Goal: Transaction & Acquisition: Purchase product/service

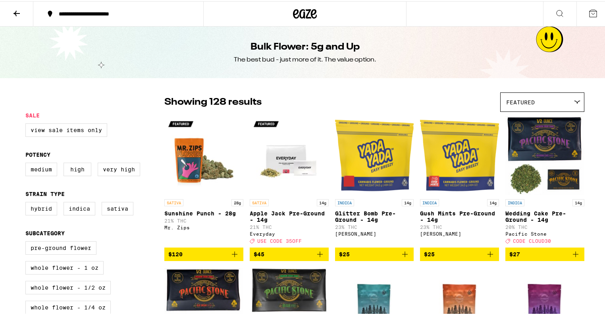
click at [588, 11] on icon at bounding box center [593, 13] width 10 height 10
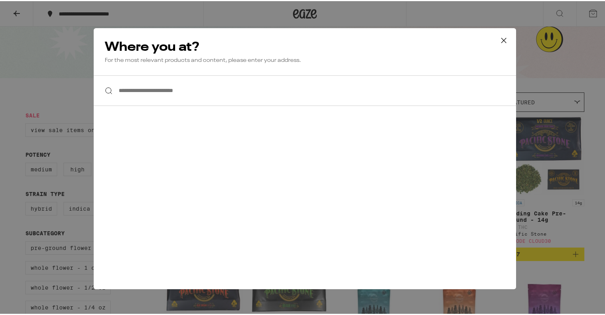
click at [495, 32] on button at bounding box center [503, 39] width 25 height 25
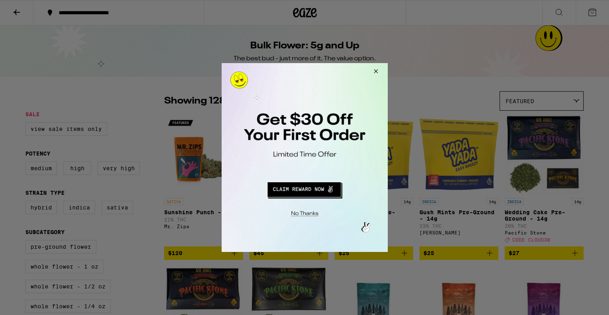
drag, startPoint x: 15, startPoint y: 15, endPoint x: 197, endPoint y: 35, distance: 182.3
click at [27, 15] on div at bounding box center [304, 157] width 609 height 315
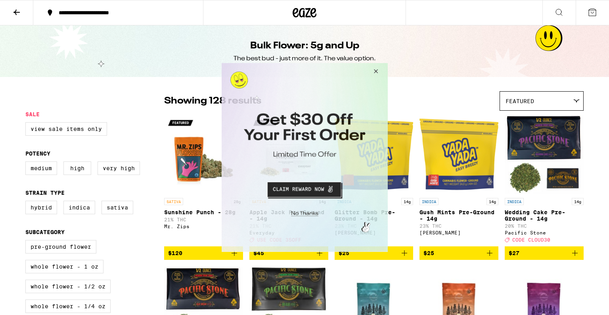
drag, startPoint x: 382, startPoint y: 67, endPoint x: 327, endPoint y: 67, distance: 55.1
click at [382, 67] on button "Close Modal" at bounding box center [374, 72] width 21 height 19
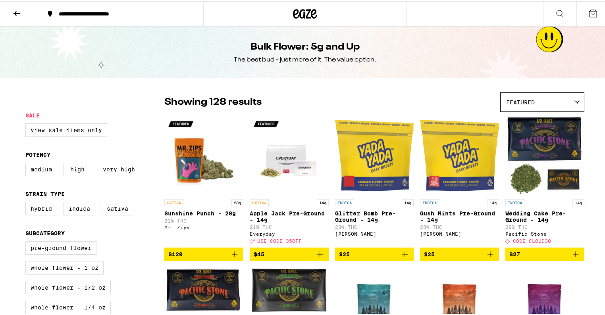
click at [19, 10] on icon at bounding box center [17, 13] width 10 height 10
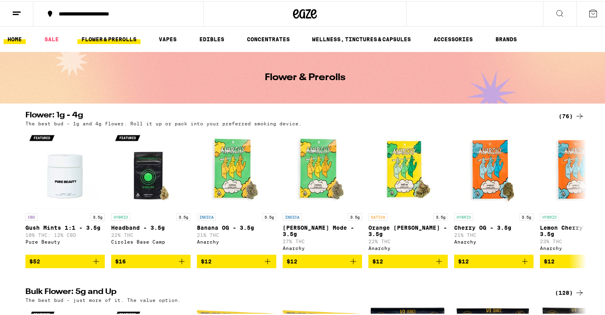
click at [24, 37] on link "HOME" at bounding box center [15, 38] width 22 height 10
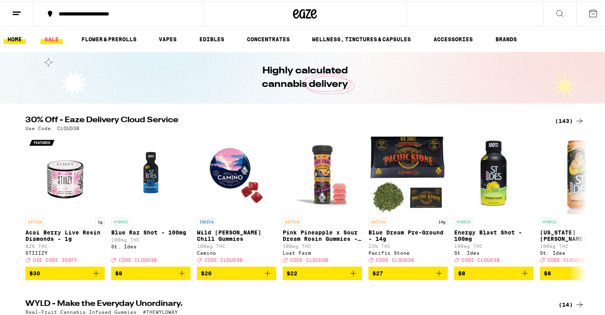
click at [43, 37] on link "SALE" at bounding box center [51, 38] width 22 height 10
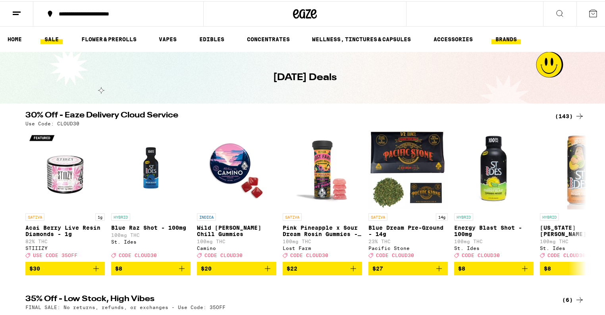
click at [520, 34] on link "BRANDS" at bounding box center [505, 38] width 29 height 10
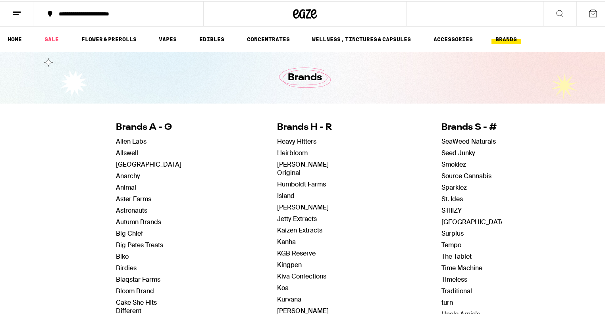
click at [309, 19] on icon at bounding box center [305, 13] width 24 height 14
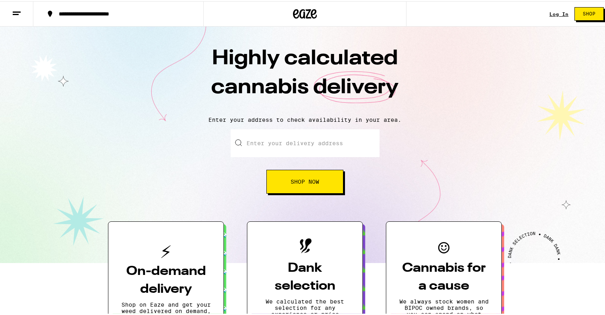
click at [557, 15] on link "Log In" at bounding box center [558, 12] width 19 height 5
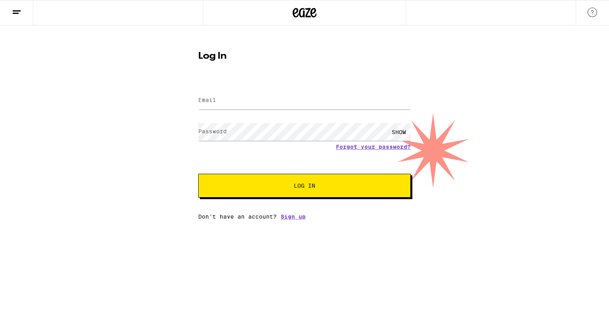
drag, startPoint x: 325, startPoint y: 109, endPoint x: 332, endPoint y: 106, distance: 7.1
click at [329, 109] on div at bounding box center [304, 100] width 213 height 23
click at [332, 105] on input "Email" at bounding box center [304, 101] width 213 height 18
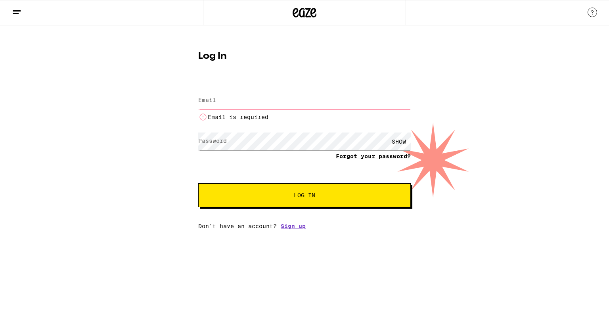
click at [358, 159] on form "Email Email Email is required Password Password SHOW Forgot your password? Log …" at bounding box center [304, 144] width 213 height 126
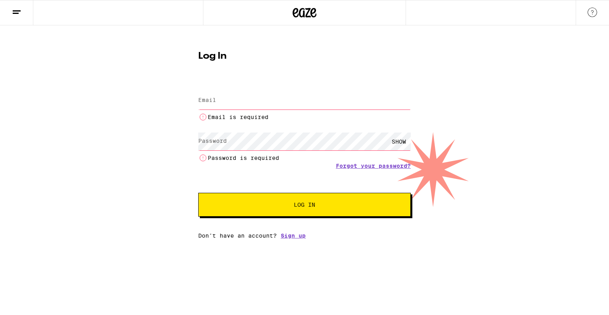
click at [251, 103] on input "Email" at bounding box center [304, 101] width 213 height 18
drag, startPoint x: 193, startPoint y: 105, endPoint x: 347, endPoint y: 115, distance: 155.0
click at [203, 104] on div "Log In Email Email Email is required Password Password SHOW Password is require…" at bounding box center [304, 142] width 228 height 194
click at [362, 162] on li "Password is required" at bounding box center [304, 158] width 213 height 10
click at [364, 165] on link "Forgot your password?" at bounding box center [373, 166] width 75 height 6
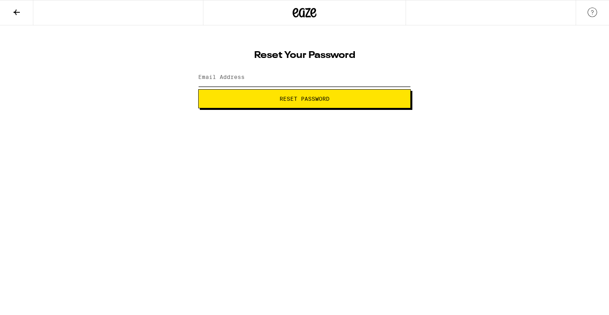
click at [287, 71] on input "Email Address" at bounding box center [304, 78] width 213 height 18
type input "[EMAIL_ADDRESS][DOMAIN_NAME]"
click at [278, 94] on button "Reset Password" at bounding box center [304, 98] width 213 height 19
click at [392, 77] on div "SHOW" at bounding box center [399, 78] width 24 height 18
click at [339, 95] on button "Submit" at bounding box center [304, 98] width 213 height 19
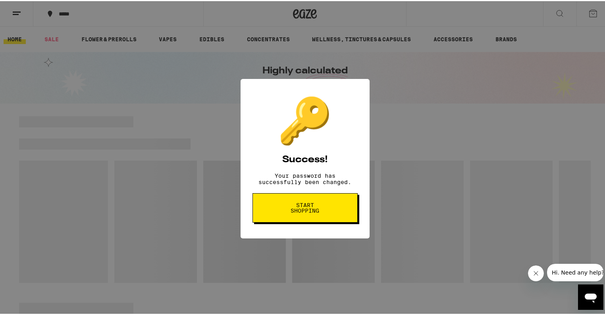
click at [344, 221] on button "Start shopping" at bounding box center [304, 206] width 105 height 29
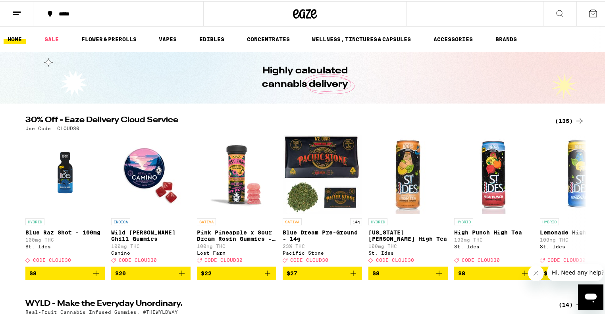
click at [11, 13] on button at bounding box center [16, 12] width 33 height 25
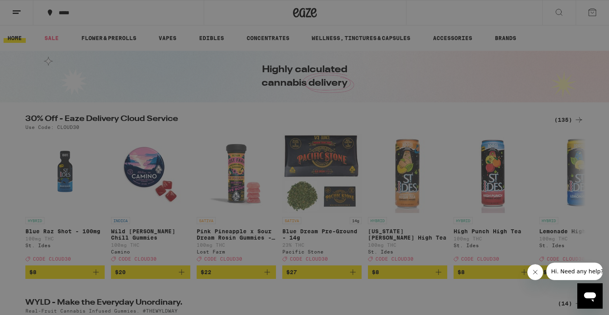
click at [243, 113] on div "Menu Shop Buy It Again Sale Flower & Prerolls Vapes Edibles Concentrates Wellne…" at bounding box center [304, 157] width 609 height 315
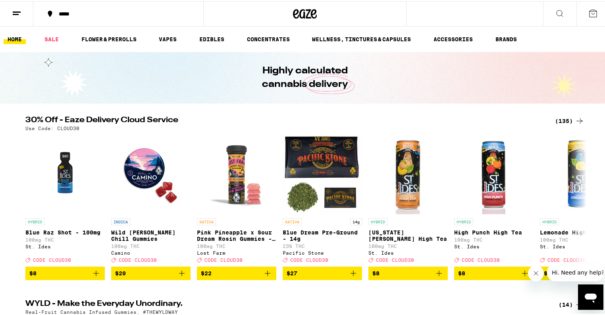
scroll to position [63, 0]
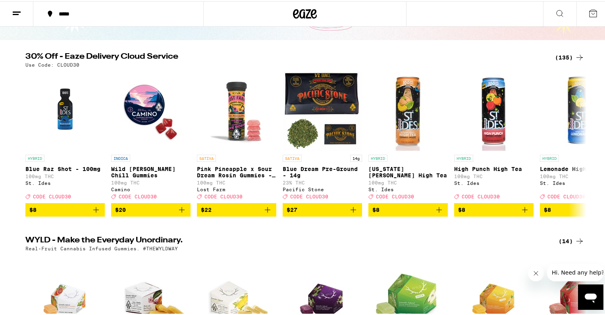
click at [566, 60] on div "(135)" at bounding box center [569, 57] width 29 height 10
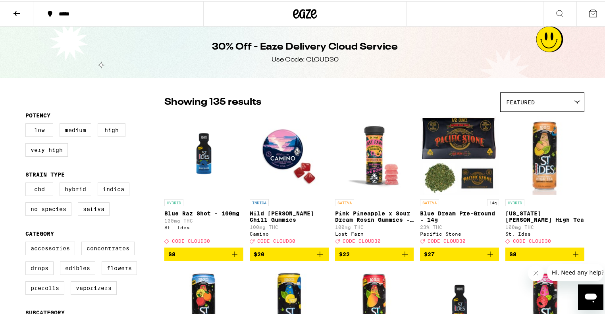
click at [544, 36] on div "30% Off - Eaze Delivery Cloud Service Use Code: CLOUD30" at bounding box center [304, 51] width 609 height 52
click at [582, 15] on button at bounding box center [592, 12] width 33 height 25
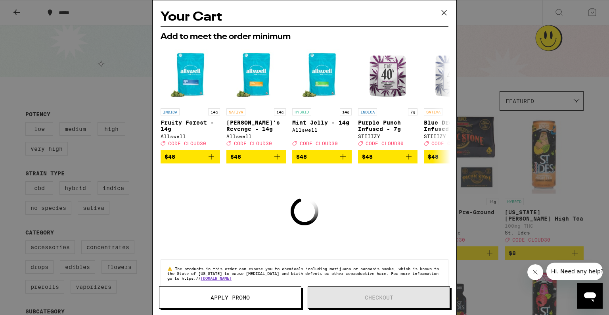
click at [447, 12] on icon at bounding box center [444, 13] width 12 height 12
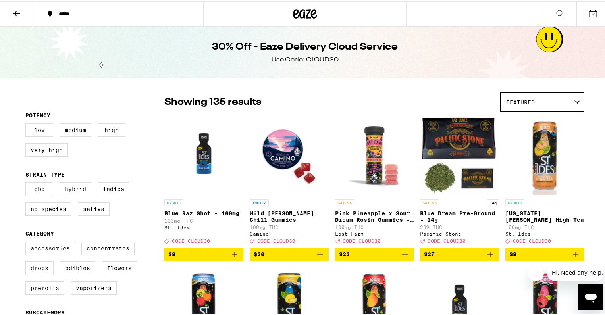
click at [306, 16] on div at bounding box center [304, 12] width 203 height 25
click at [304, 16] on icon at bounding box center [305, 13] width 12 height 10
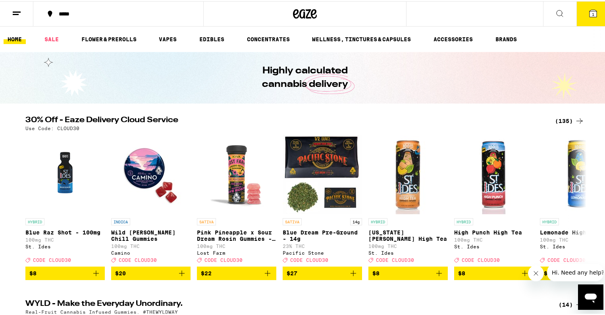
click at [27, 25] on div "***** ***** 1" at bounding box center [304, 12] width 609 height 25
click at [18, 25] on div "***** ***** 1" at bounding box center [304, 12] width 609 height 25
click at [20, 0] on button at bounding box center [16, 12] width 33 height 25
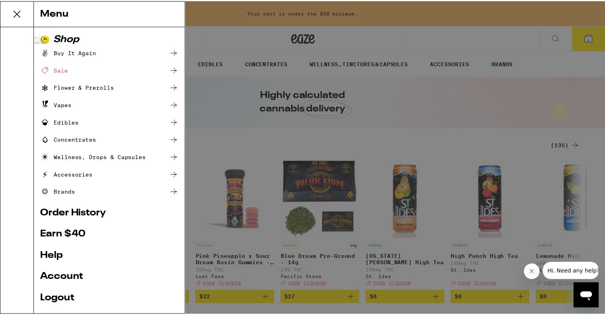
scroll to position [49, 0]
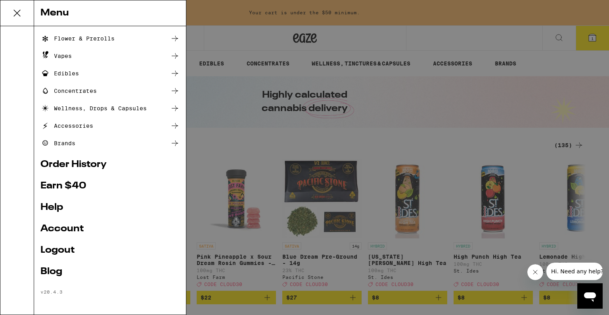
click at [83, 229] on link "Account" at bounding box center [109, 229] width 139 height 10
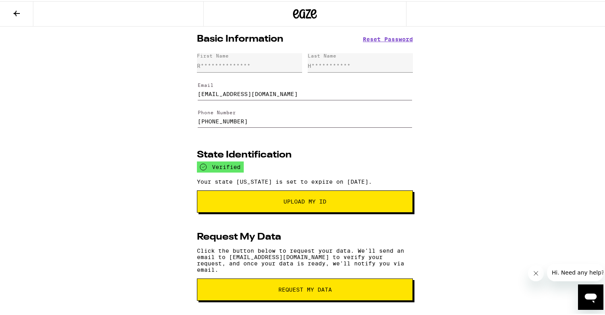
click at [22, 14] on button at bounding box center [16, 12] width 33 height 25
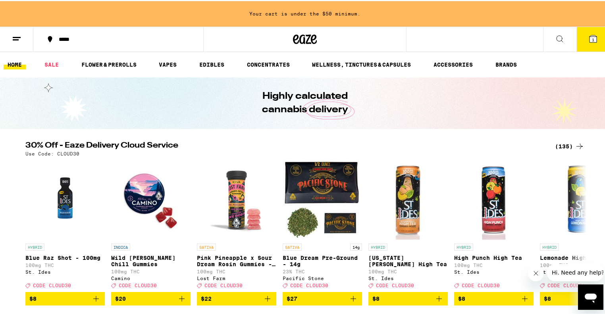
click at [14, 43] on button at bounding box center [16, 38] width 33 height 25
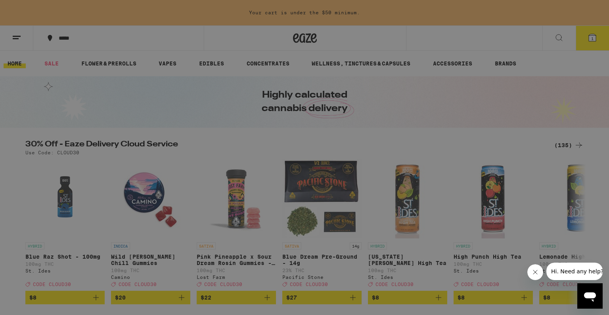
click at [83, 212] on link "Order History" at bounding box center [109, 214] width 139 height 10
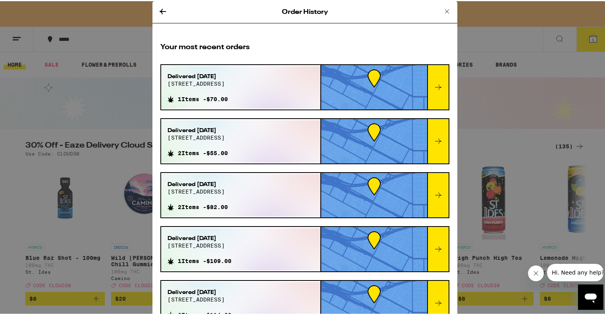
click at [39, 137] on div "Order History Your most recent orders Delivered Jul 15, 2025 3347 e 7th st 1 It…" at bounding box center [304, 157] width 609 height 315
click at [36, 69] on div "Order History Your most recent orders Delivered Jul 15, 2025 3347 e 7th st 1 It…" at bounding box center [304, 157] width 609 height 315
click at [442, 9] on icon at bounding box center [447, 11] width 10 height 10
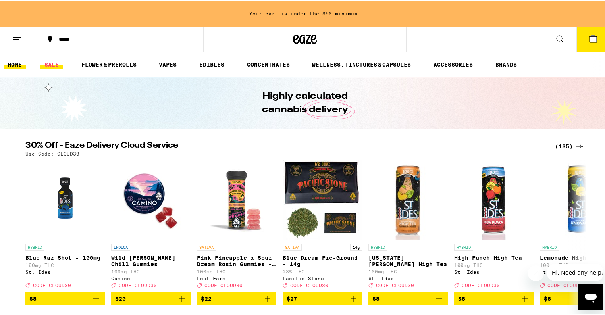
click at [54, 59] on link "SALE" at bounding box center [51, 64] width 22 height 10
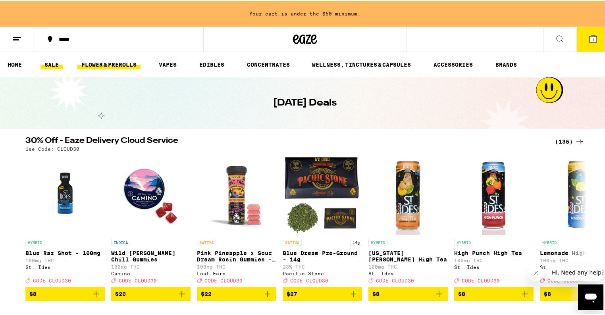
click at [92, 59] on link "FLOWER & PREROLLS" at bounding box center [108, 64] width 63 height 10
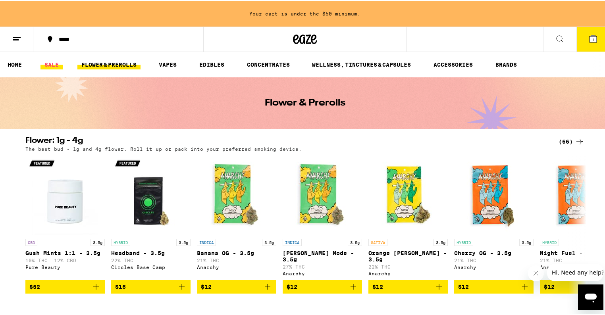
click at [47, 62] on link "SALE" at bounding box center [51, 64] width 22 height 10
